Goal: Transaction & Acquisition: Purchase product/service

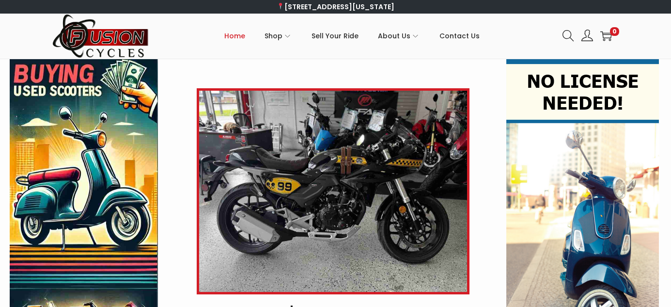
click at [357, 182] on img at bounding box center [333, 191] width 273 height 206
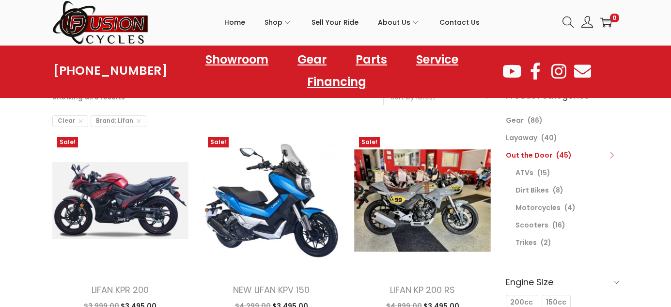
scroll to position [77, 0]
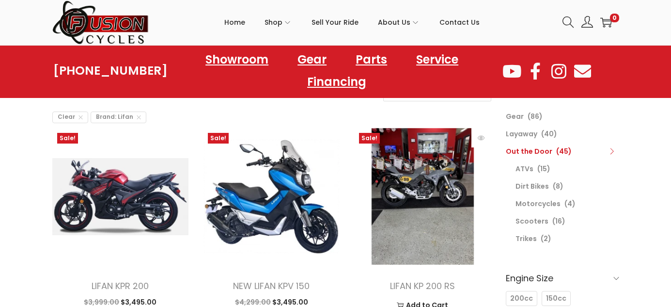
click at [436, 192] on img at bounding box center [422, 196] width 137 height 137
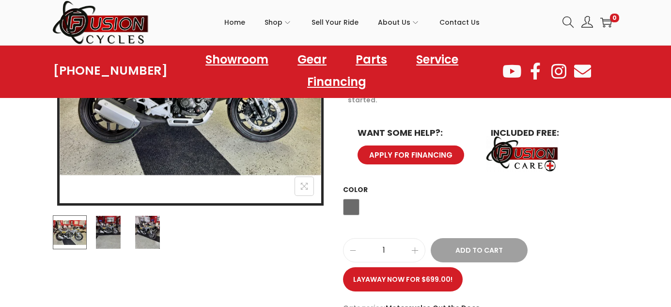
scroll to position [259, 0]
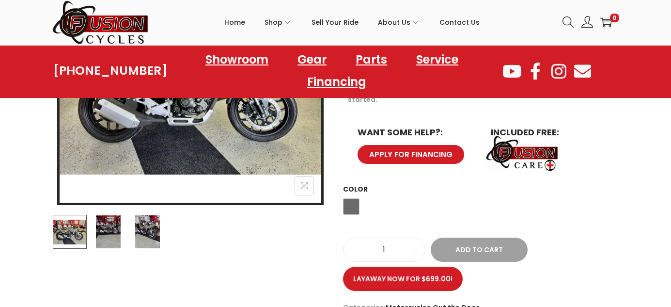
click at [111, 230] on img at bounding box center [108, 232] width 34 height 34
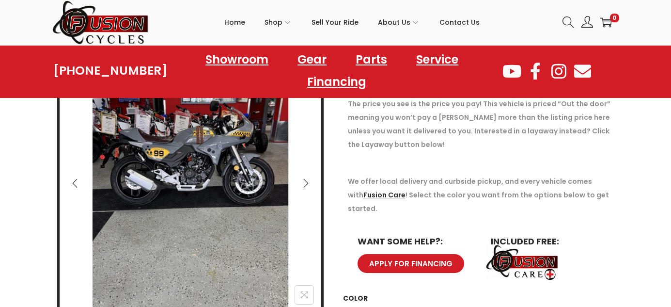
scroll to position [151, 0]
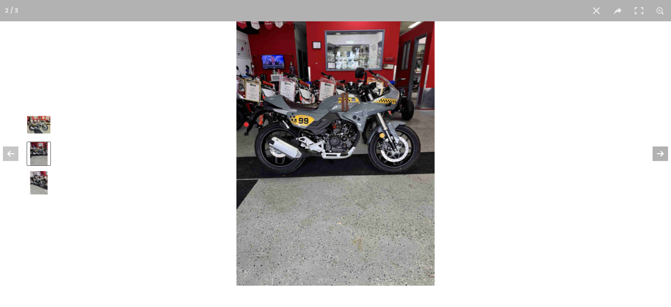
click at [664, 152] on button at bounding box center [655, 153] width 34 height 48
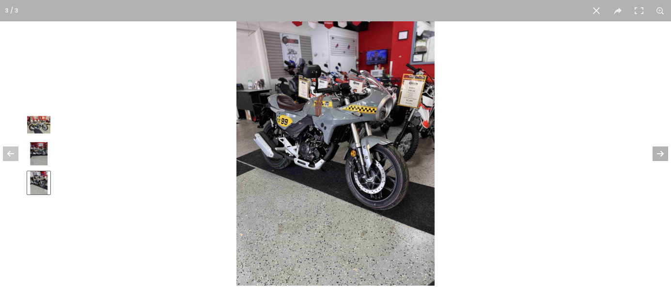
click at [664, 152] on button at bounding box center [655, 153] width 34 height 48
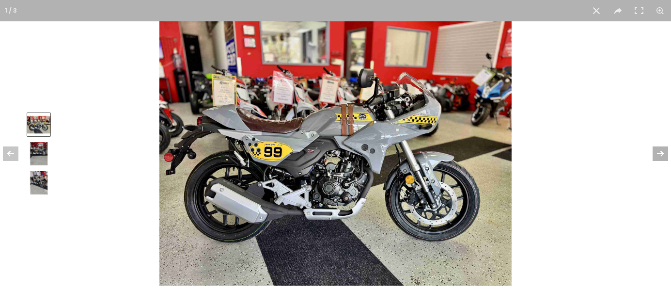
click at [664, 152] on button at bounding box center [655, 153] width 34 height 48
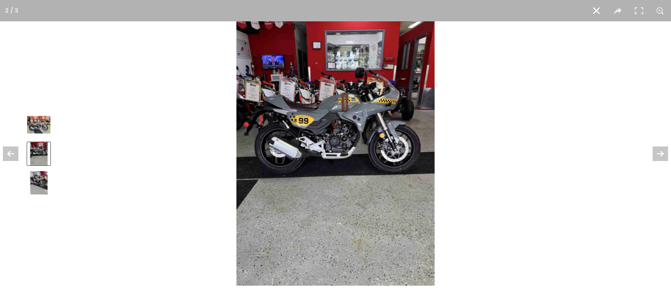
click at [597, 9] on button at bounding box center [596, 10] width 21 height 21
